Goal: Information Seeking & Learning: Learn about a topic

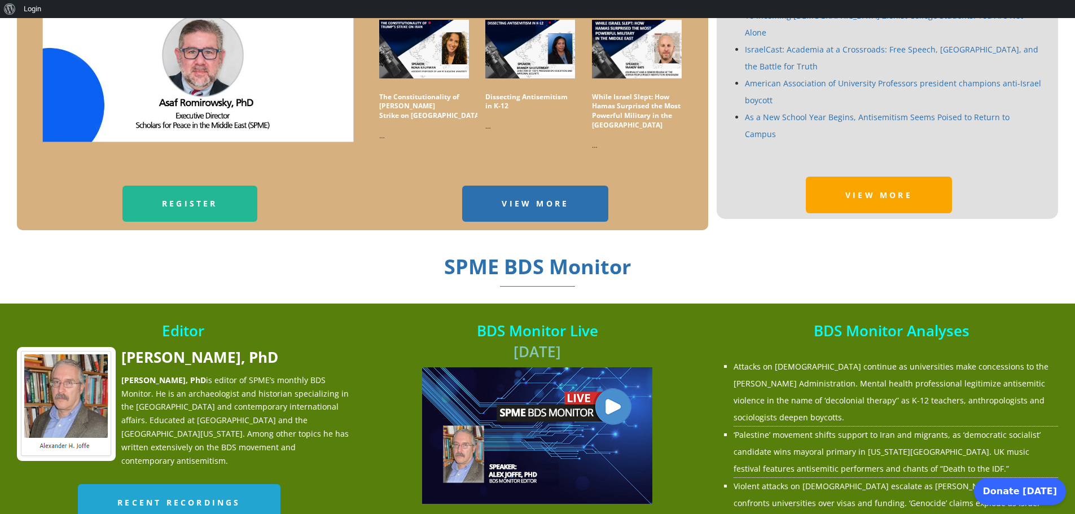
scroll to position [1016, 0]
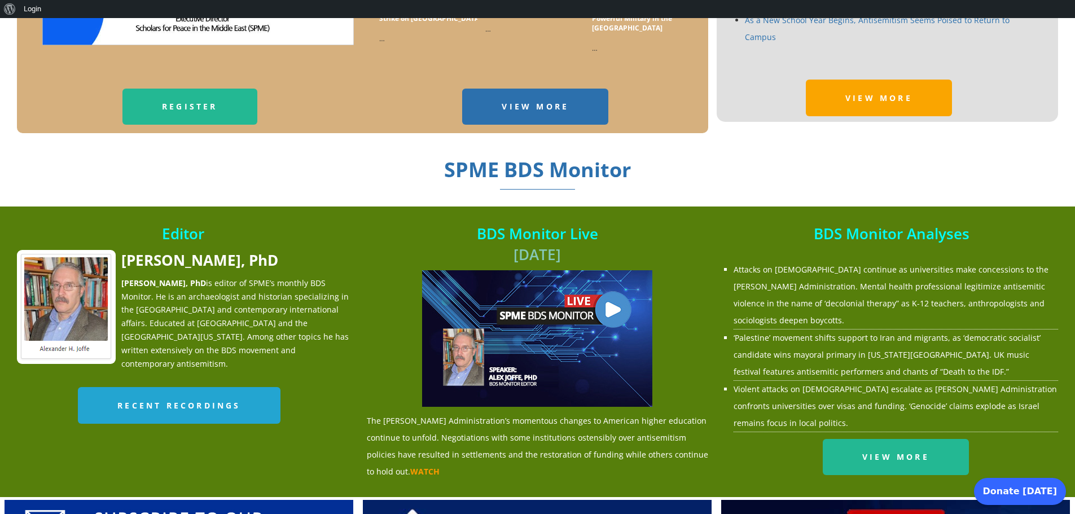
click at [819, 277] on li "Attacks on Jews continue as universities make concessions to the Trump Administ…" at bounding box center [896, 295] width 324 height 68
click at [818, 284] on link "Attacks on [DEMOGRAPHIC_DATA] continue as universities make concessions to the …" at bounding box center [891, 295] width 315 height 62
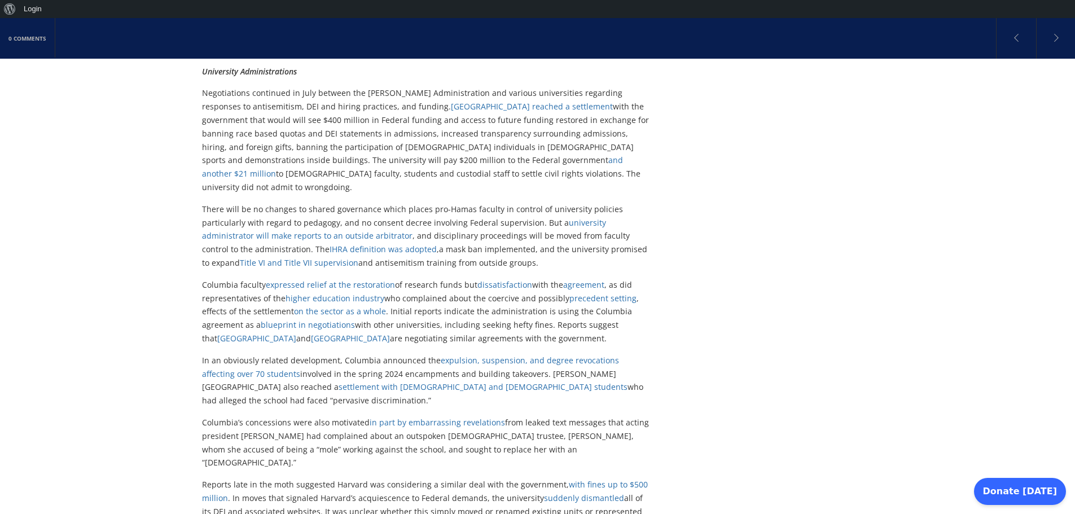
scroll to position [3619, 0]
drag, startPoint x: 537, startPoint y: 372, endPoint x: 397, endPoint y: 45, distance: 356.5
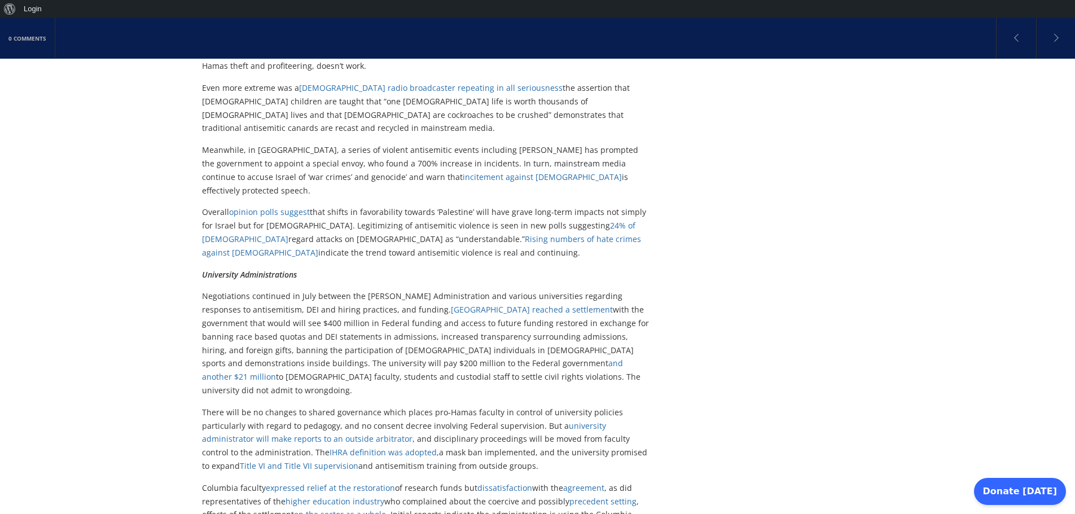
scroll to position [3416, 0]
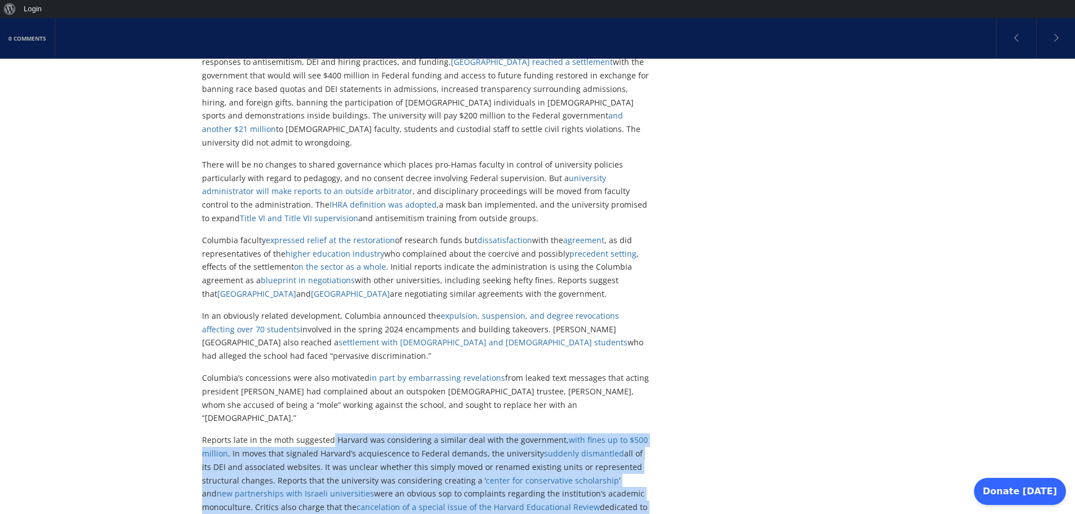
scroll to position [3722, 0]
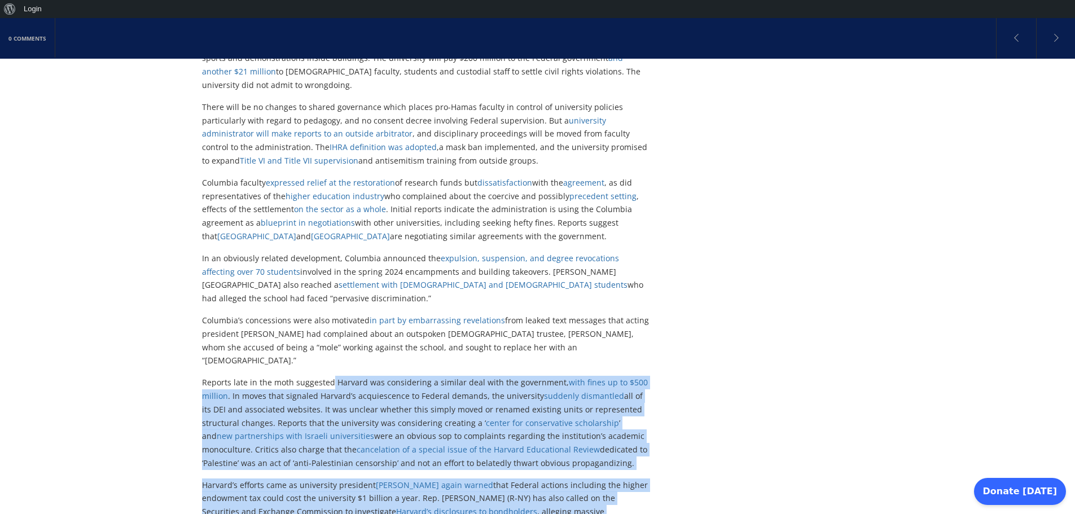
drag, startPoint x: 330, startPoint y: 265, endPoint x: 520, endPoint y: 270, distance: 190.8
copy div "Loremip dol sitametcons a elitsed doei temp inc utlaboreet, dolo magna al en $3…"
